Goal: Transaction & Acquisition: Obtain resource

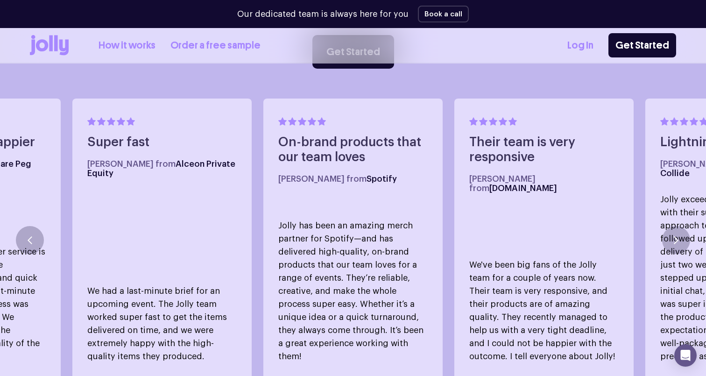
scroll to position [524, 0]
click at [674, 236] on icon "button" at bounding box center [676, 240] width 5 height 8
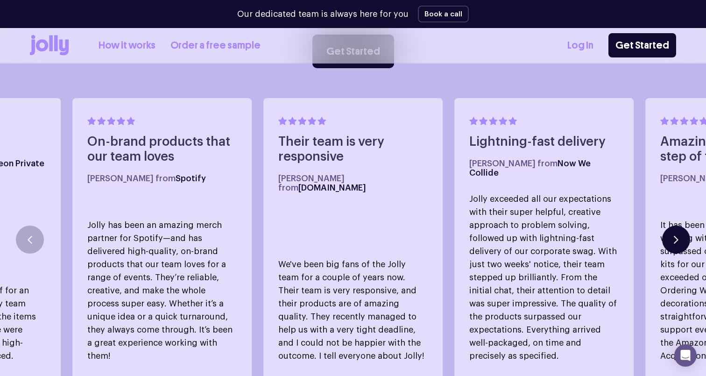
click at [674, 236] on icon "button" at bounding box center [676, 240] width 5 height 8
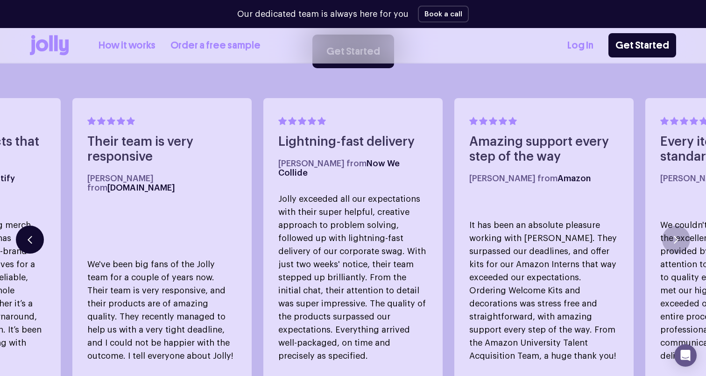
click at [31, 236] on icon "button" at bounding box center [30, 240] width 5 height 8
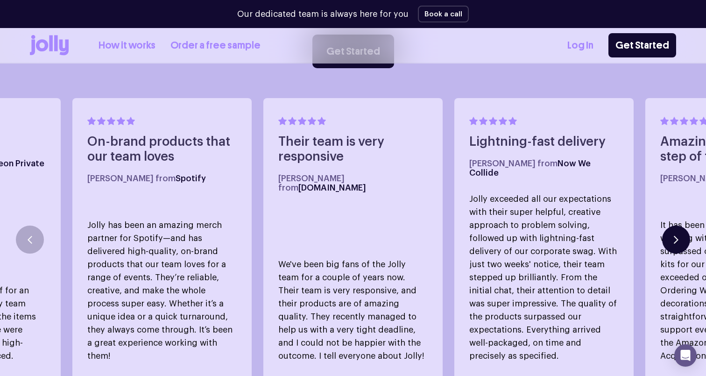
click at [673, 226] on button "button" at bounding box center [677, 240] width 28 height 28
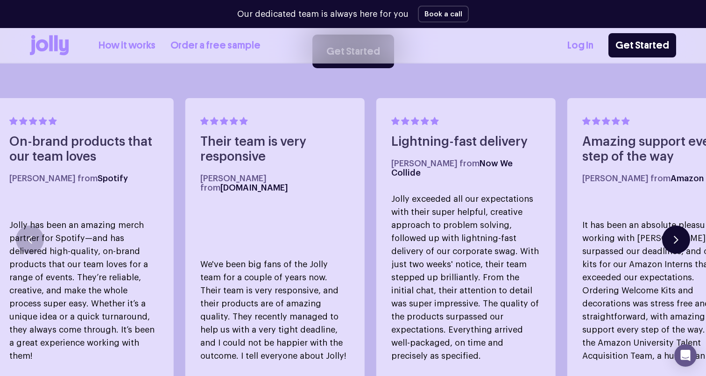
click at [673, 226] on button "button" at bounding box center [677, 240] width 28 height 28
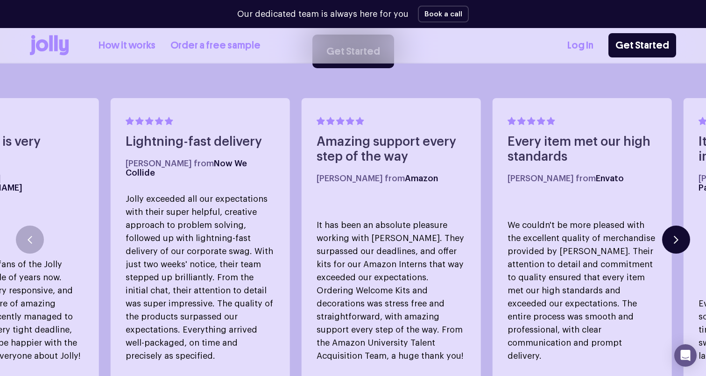
click at [673, 226] on button "button" at bounding box center [677, 240] width 28 height 28
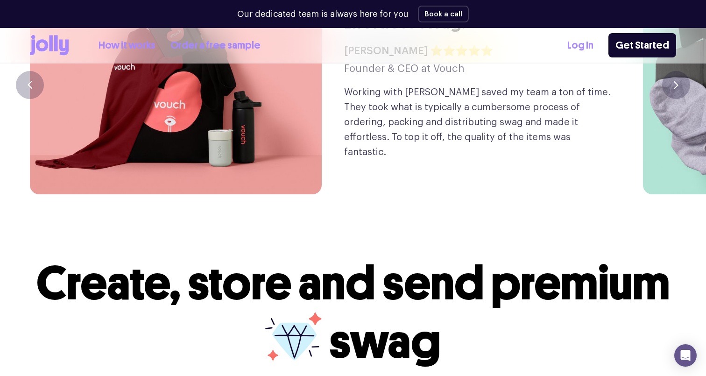
scroll to position [2209, 0]
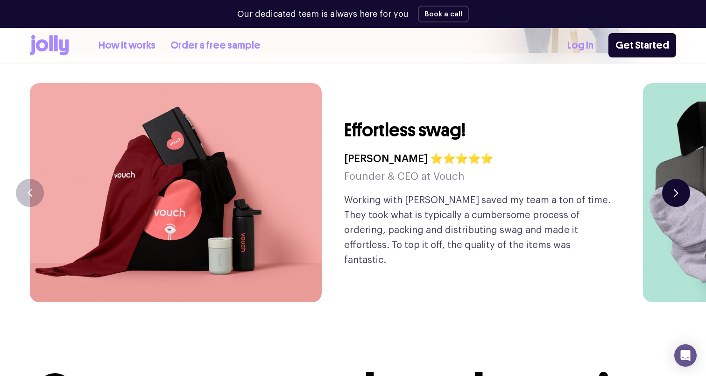
click at [679, 179] on button "button" at bounding box center [677, 193] width 28 height 28
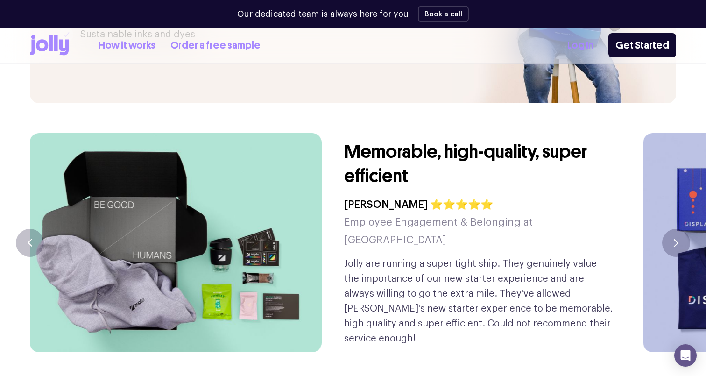
scroll to position [2159, 0]
click at [683, 229] on button "button" at bounding box center [677, 243] width 28 height 28
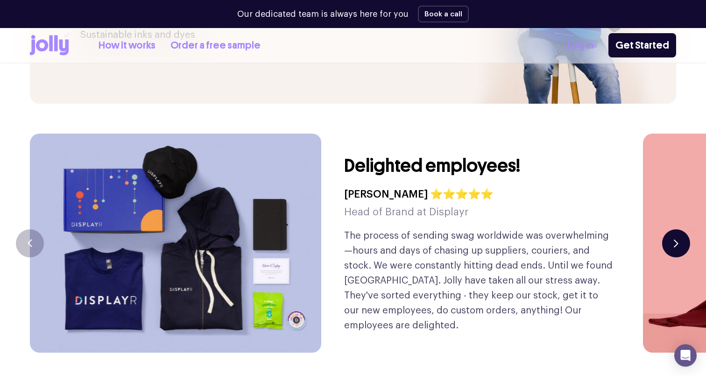
click at [683, 229] on button "button" at bounding box center [677, 243] width 28 height 28
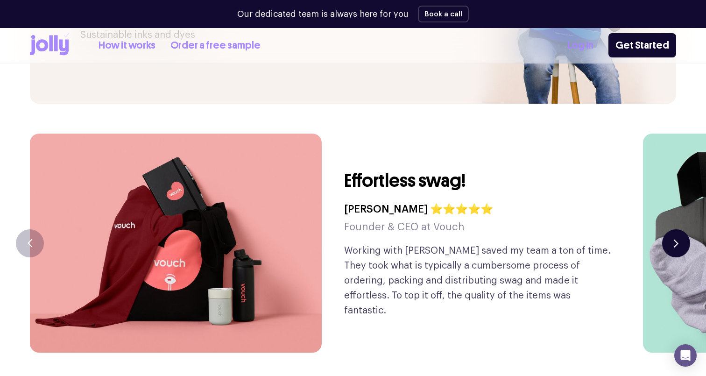
click at [683, 229] on button "button" at bounding box center [677, 243] width 28 height 28
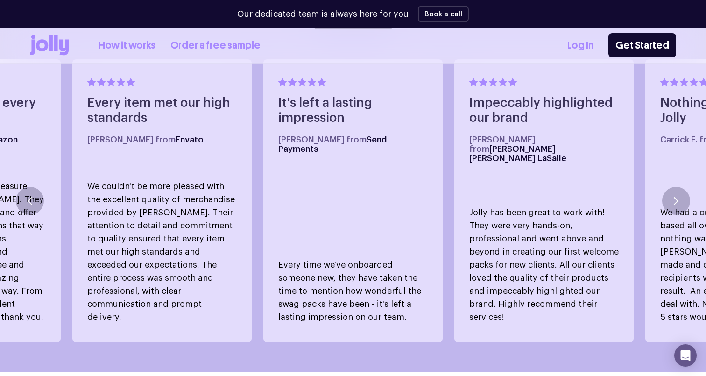
scroll to position [508, 0]
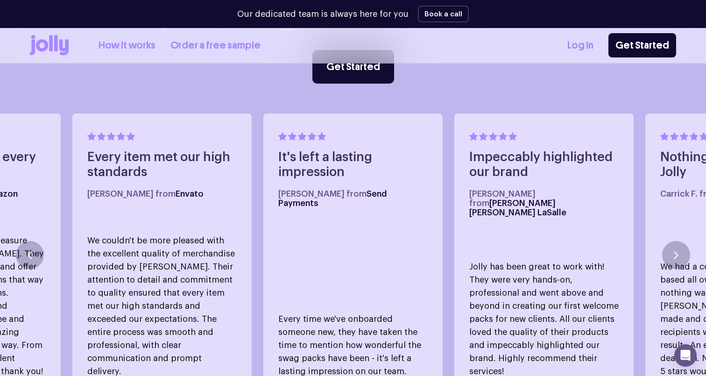
click at [236, 48] on link "Order a free sample" at bounding box center [216, 45] width 90 height 15
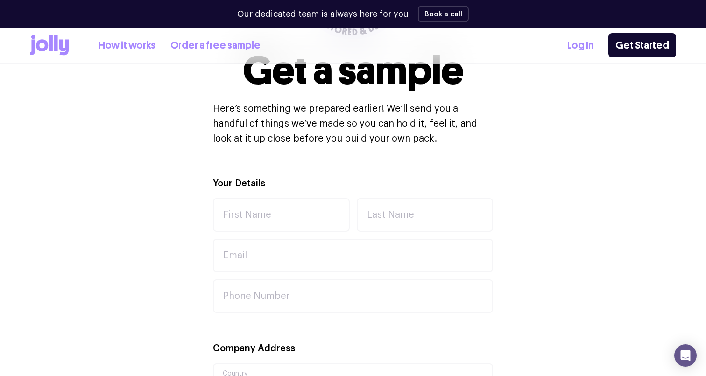
scroll to position [219, 0]
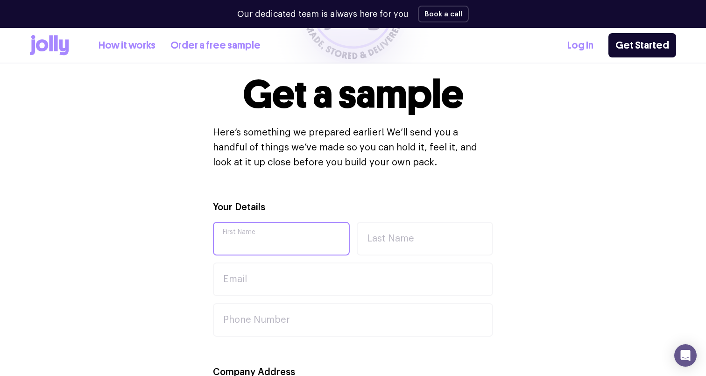
click at [299, 232] on input "First Name" at bounding box center [281, 239] width 137 height 34
type input "[PERSON_NAME]"
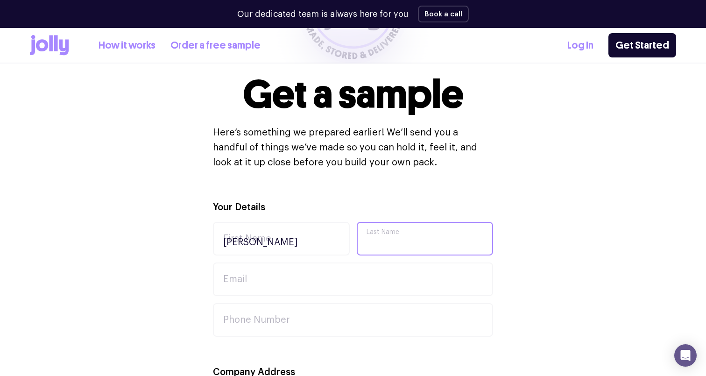
type input "[PERSON_NAME]"
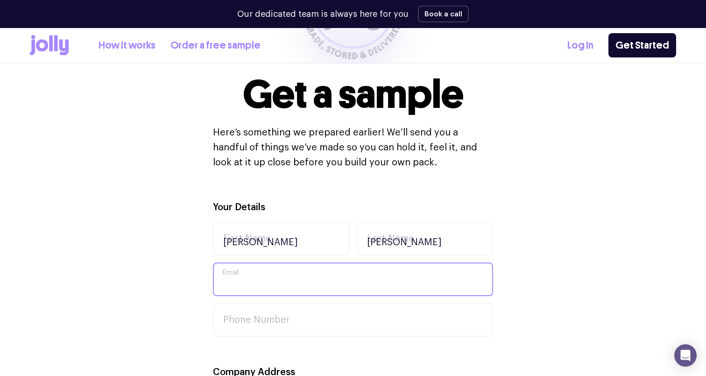
type input "[EMAIL_ADDRESS][DOMAIN_NAME]"
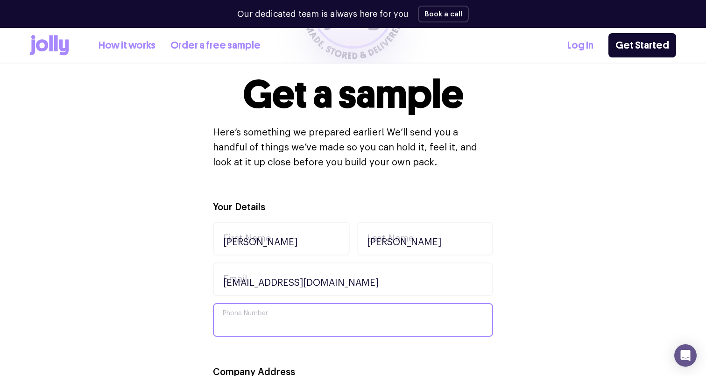
type input "0449971819"
type input "[STREET_ADDRESS][PERSON_NAME][PERSON_NAME]"
type input "Lyndhurst"
type input "3975"
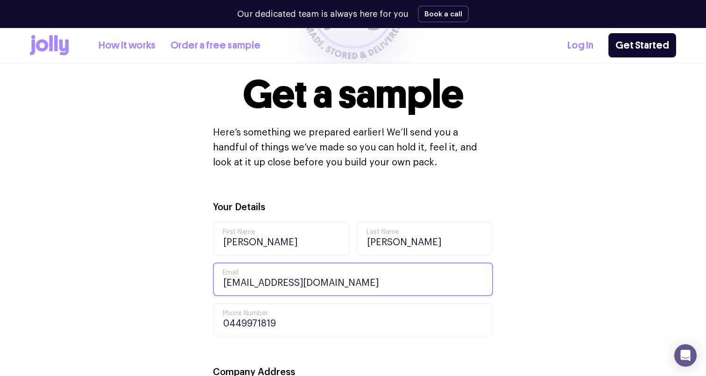
click at [275, 264] on input "[EMAIL_ADDRESS][DOMAIN_NAME]" at bounding box center [353, 280] width 280 height 34
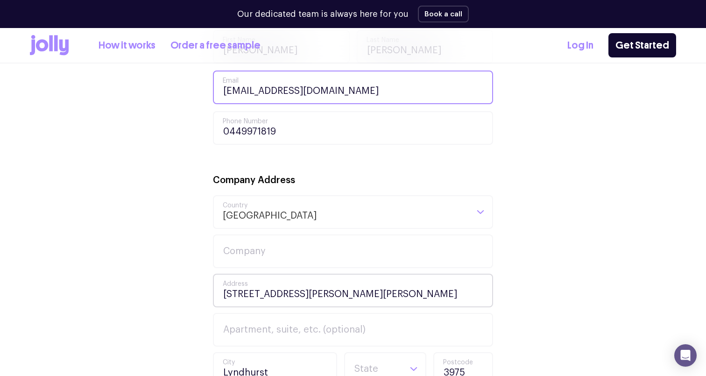
scroll to position [425, 0]
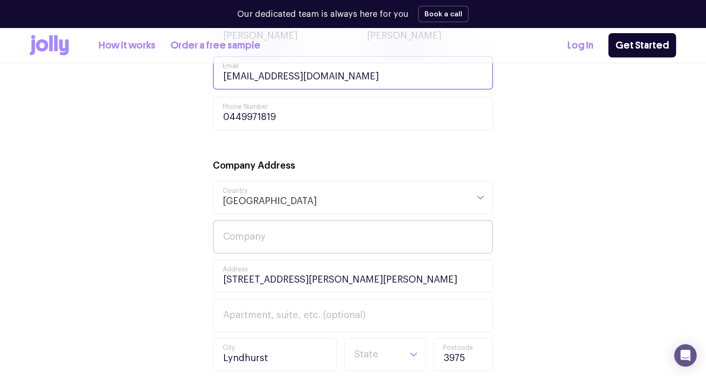
type input "[EMAIL_ADDRESS][DOMAIN_NAME]"
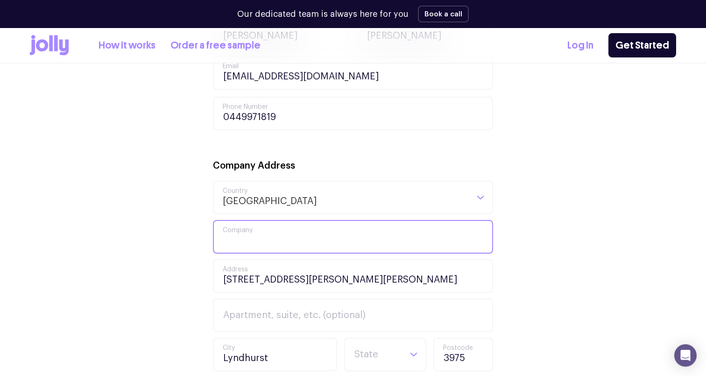
click at [256, 223] on input "Company" at bounding box center [353, 237] width 280 height 34
type input "[PERSON_NAME]"
